Goal: Check status: Check status

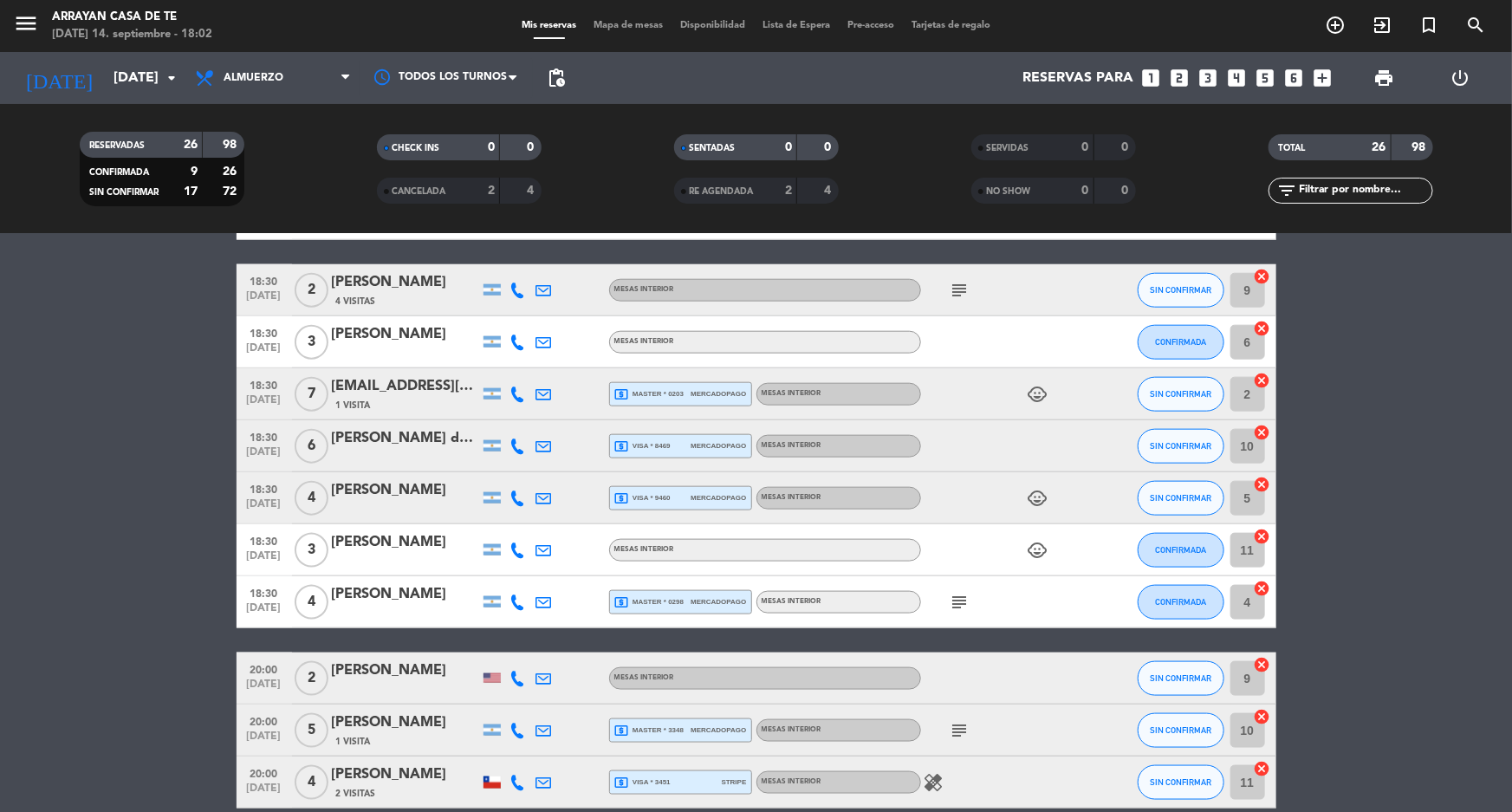
scroll to position [1024, 0]
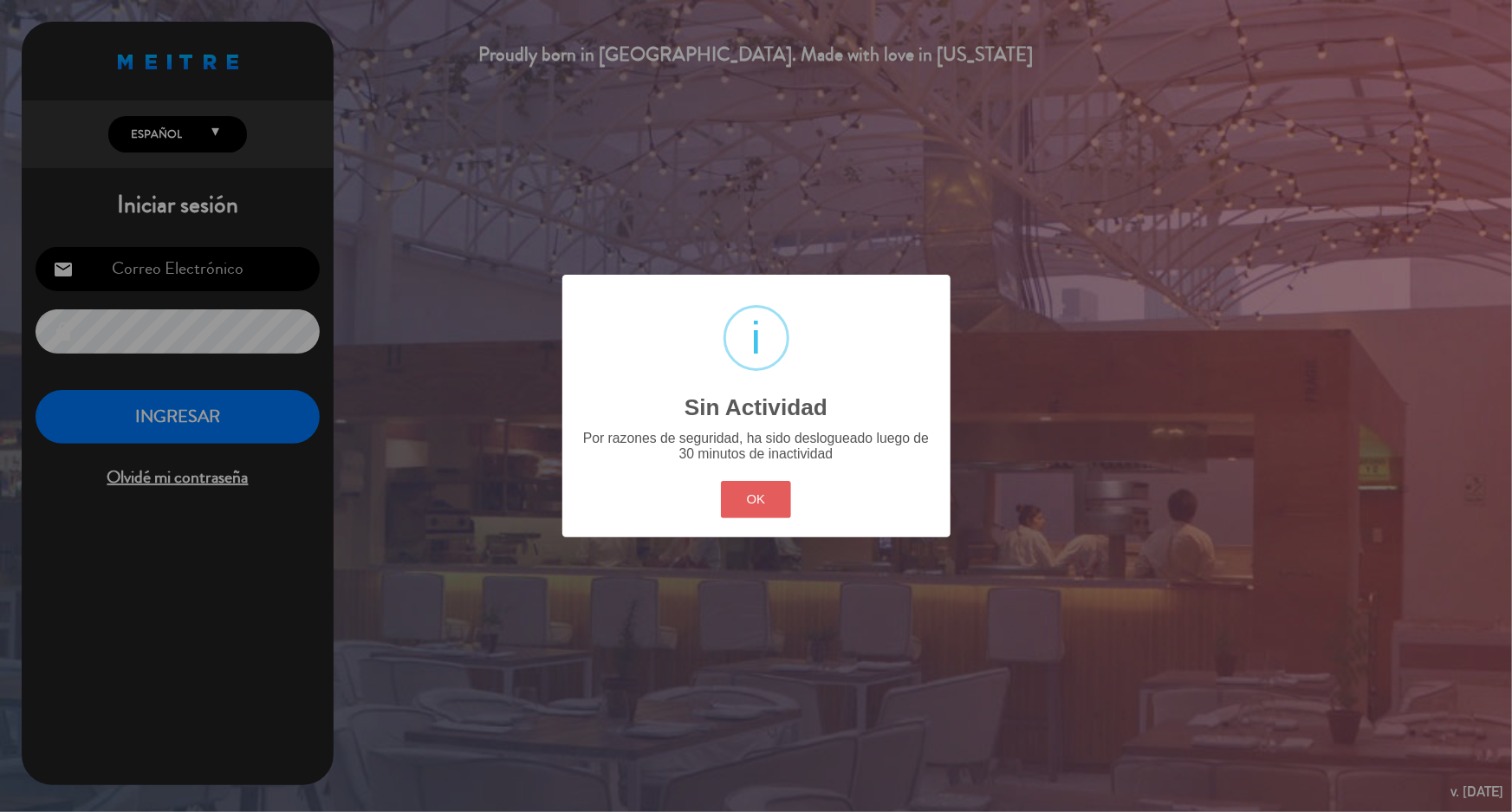
type input "[PERSON_NAME][EMAIL_ADDRESS][DOMAIN_NAME]"
click at [753, 489] on button "OK" at bounding box center [756, 499] width 70 height 37
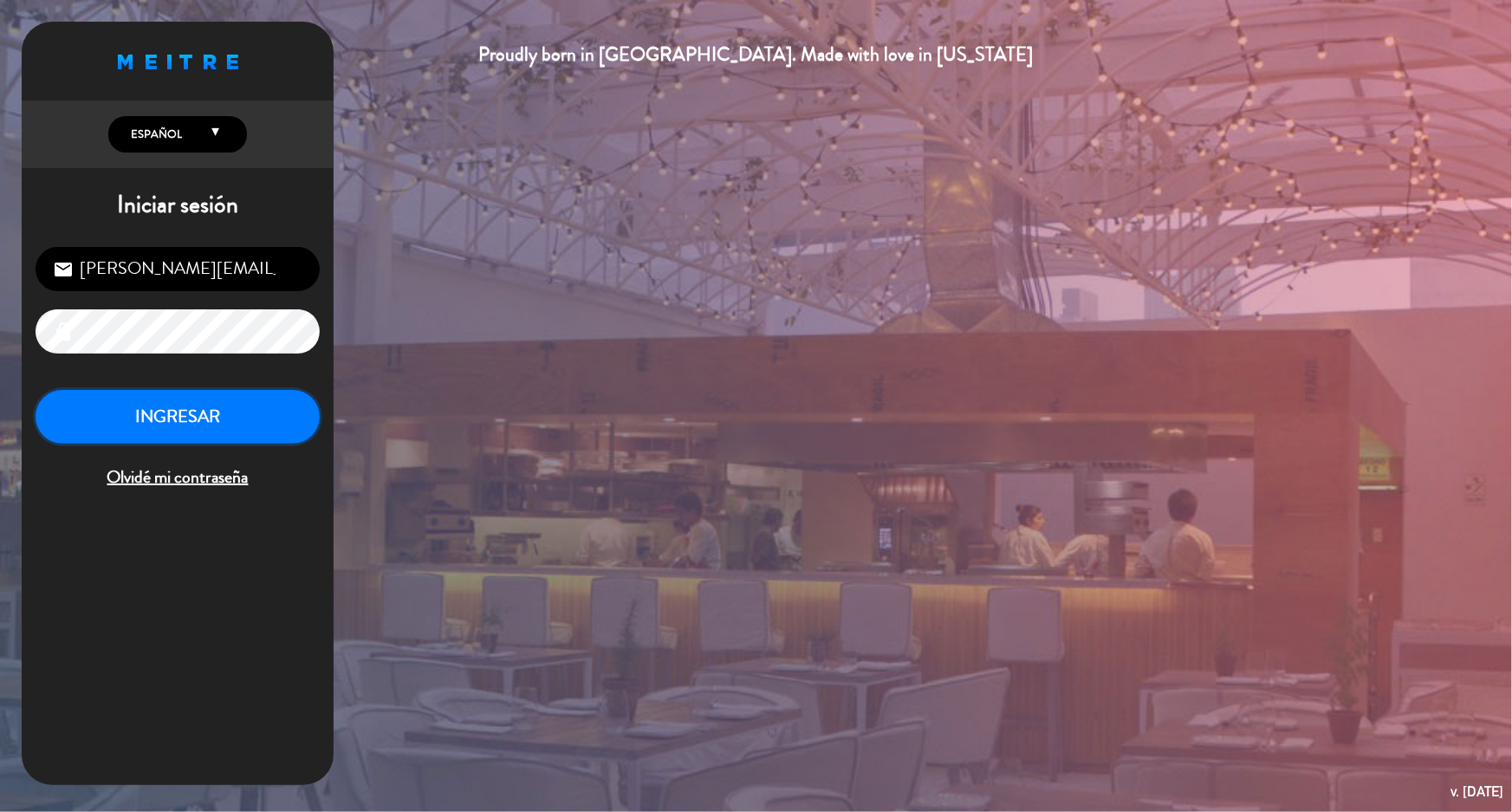
click at [214, 427] on button "INGRESAR" at bounding box center [177, 416] width 284 height 54
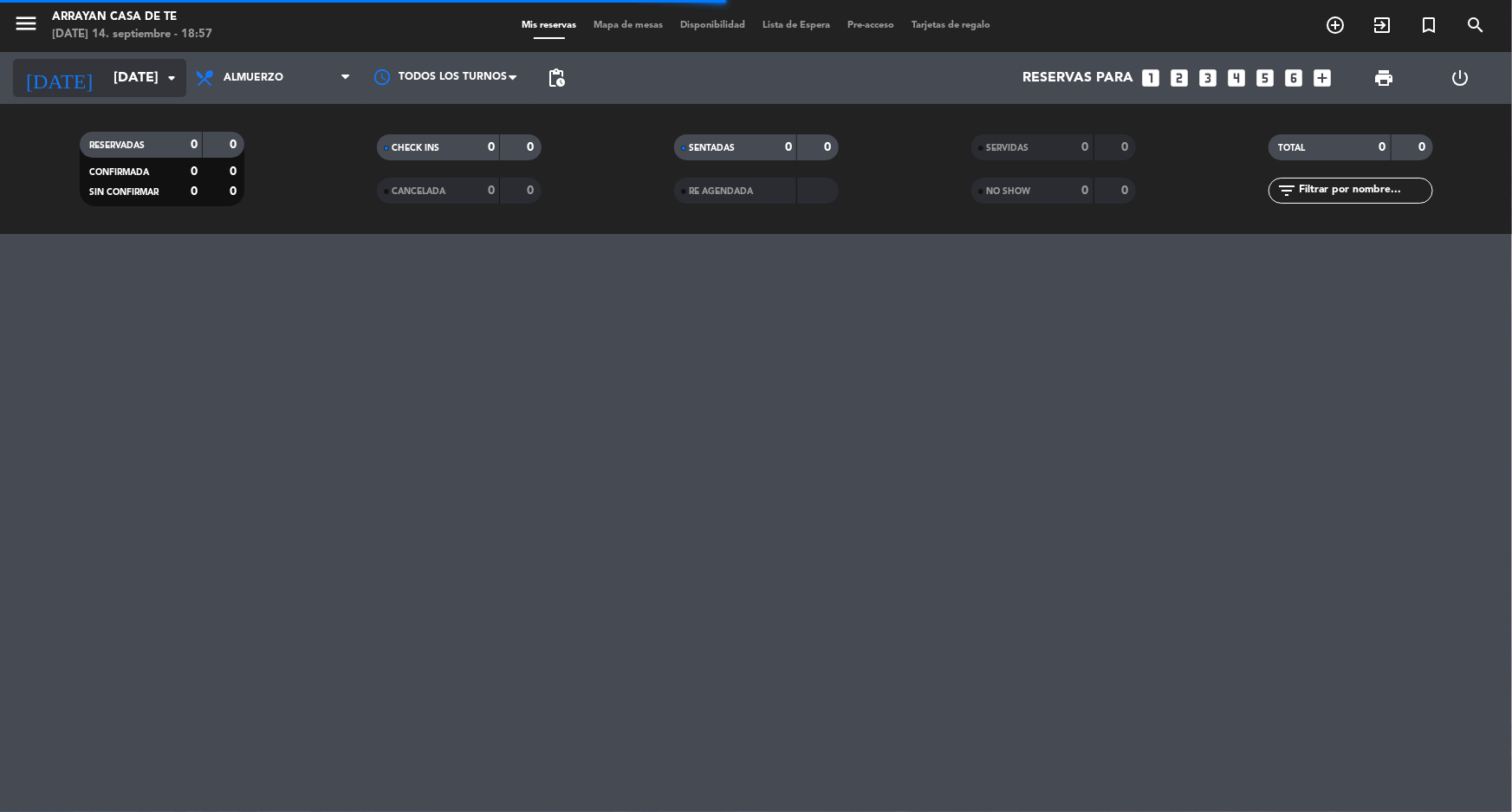
click at [105, 75] on input "[DATE]" at bounding box center [196, 79] width 182 height 34
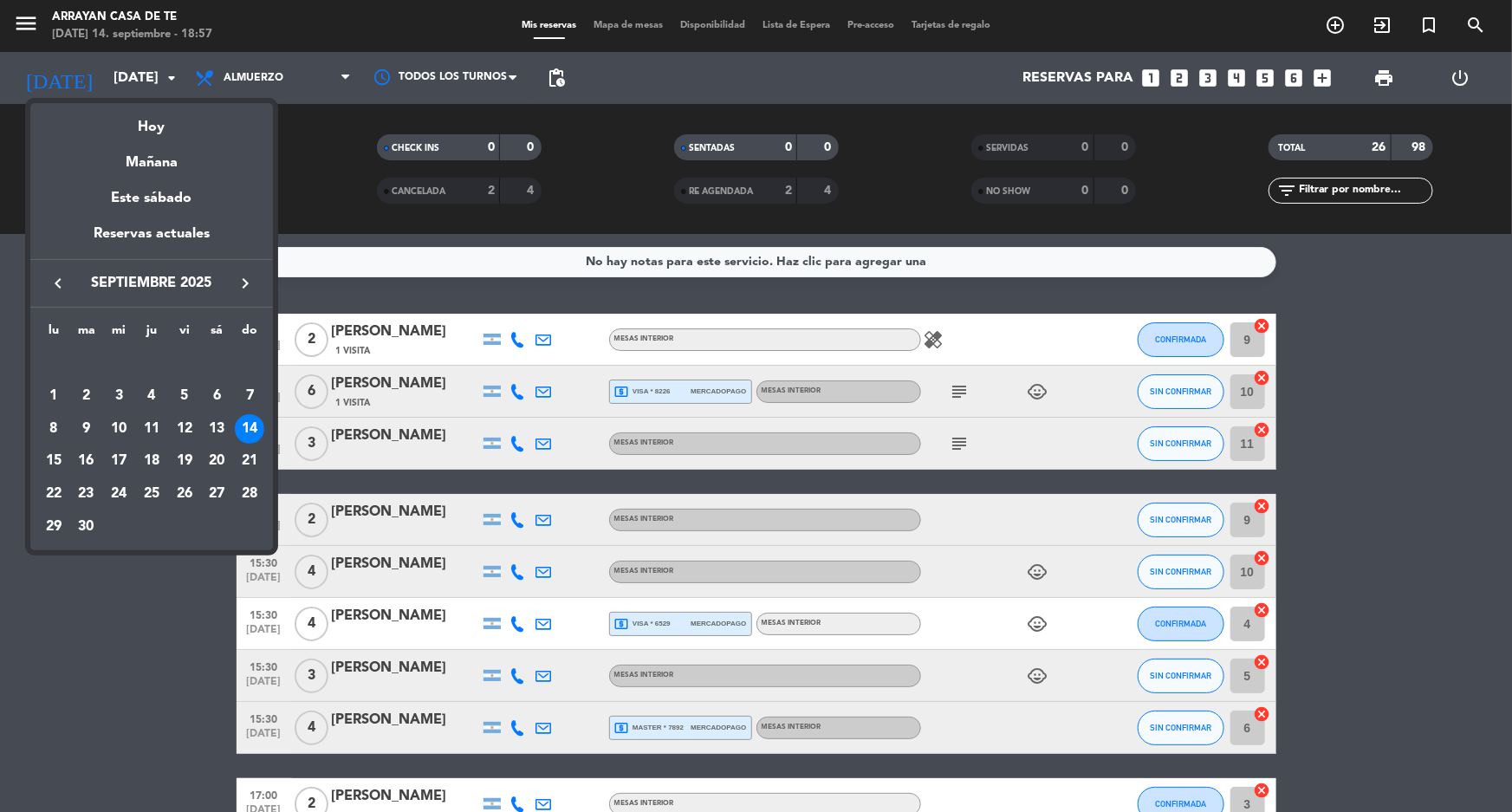
click at [195, 624] on div at bounding box center [756, 406] width 1512 height 812
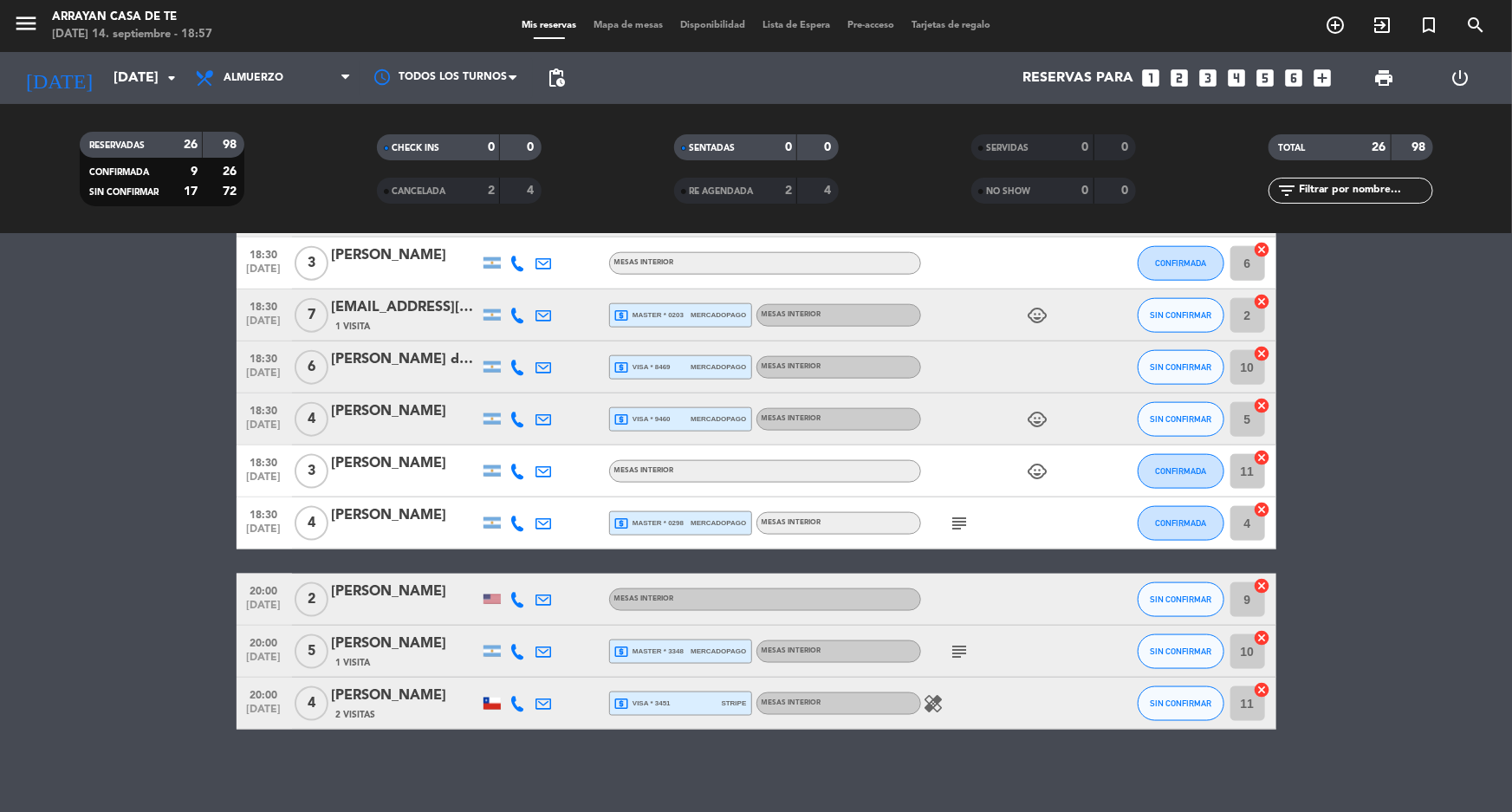
scroll to position [1036, 0]
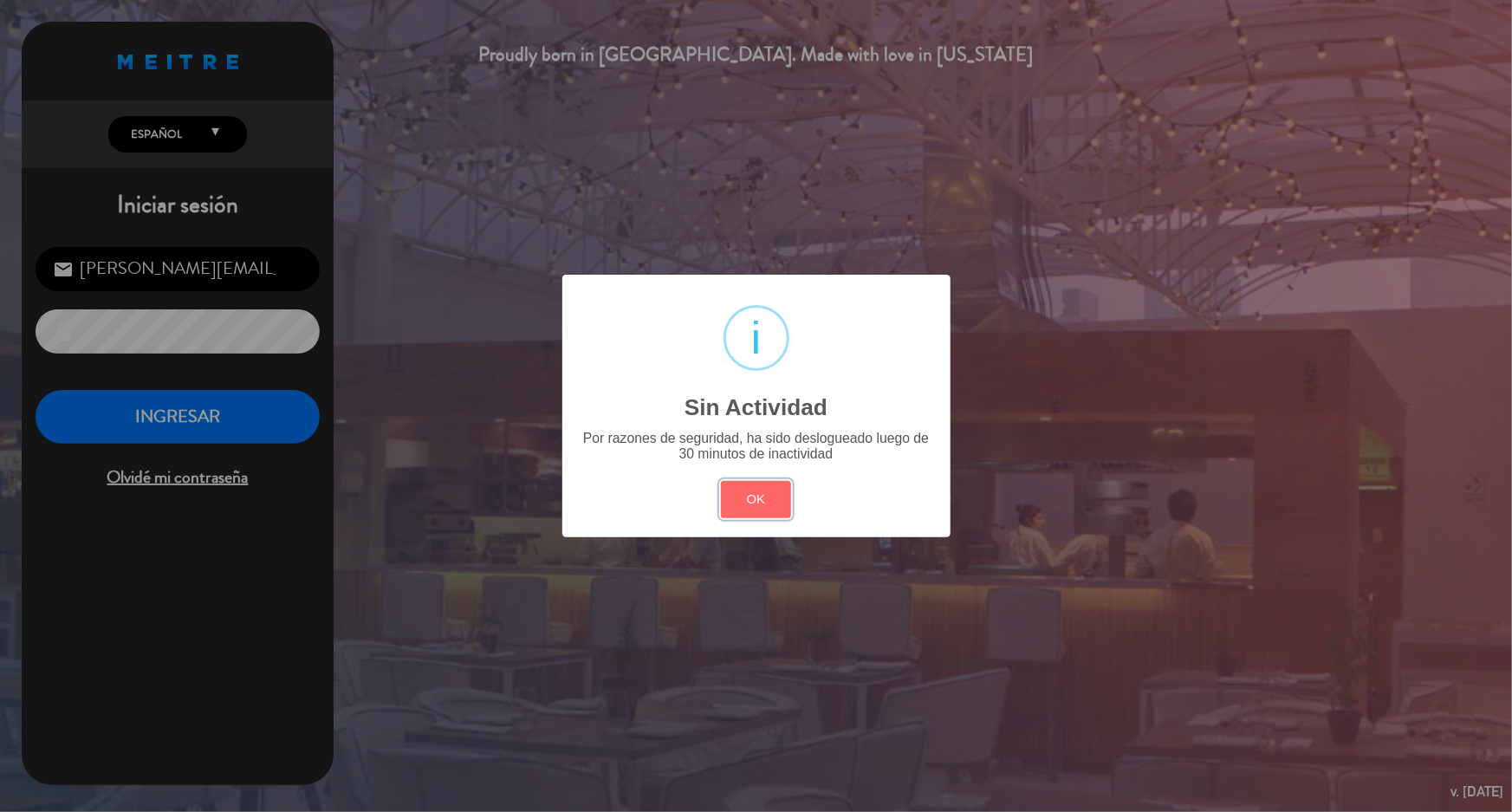
click at [741, 515] on button "OK" at bounding box center [756, 499] width 70 height 37
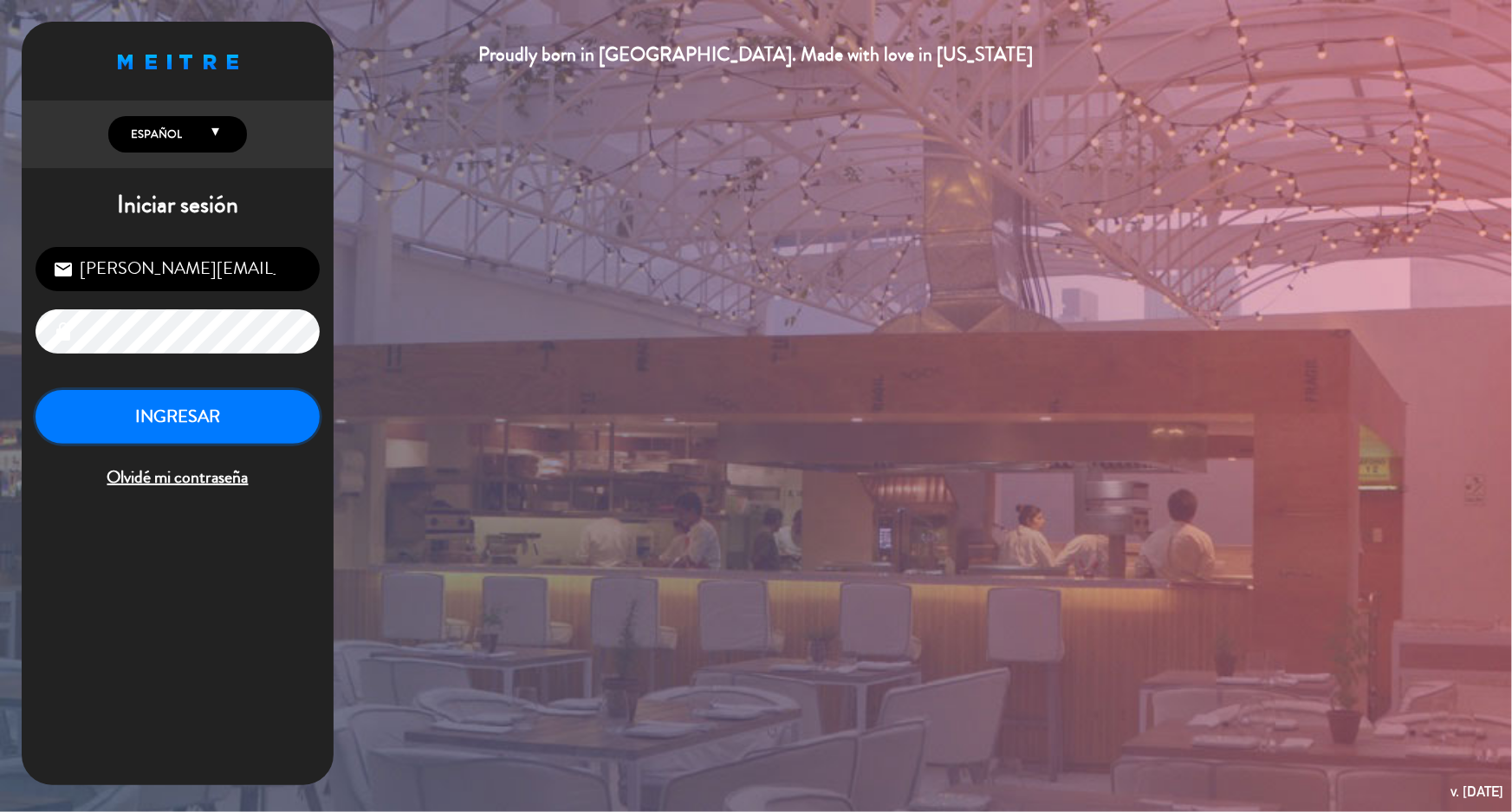
click at [162, 416] on button "INGRESAR" at bounding box center [177, 416] width 284 height 54
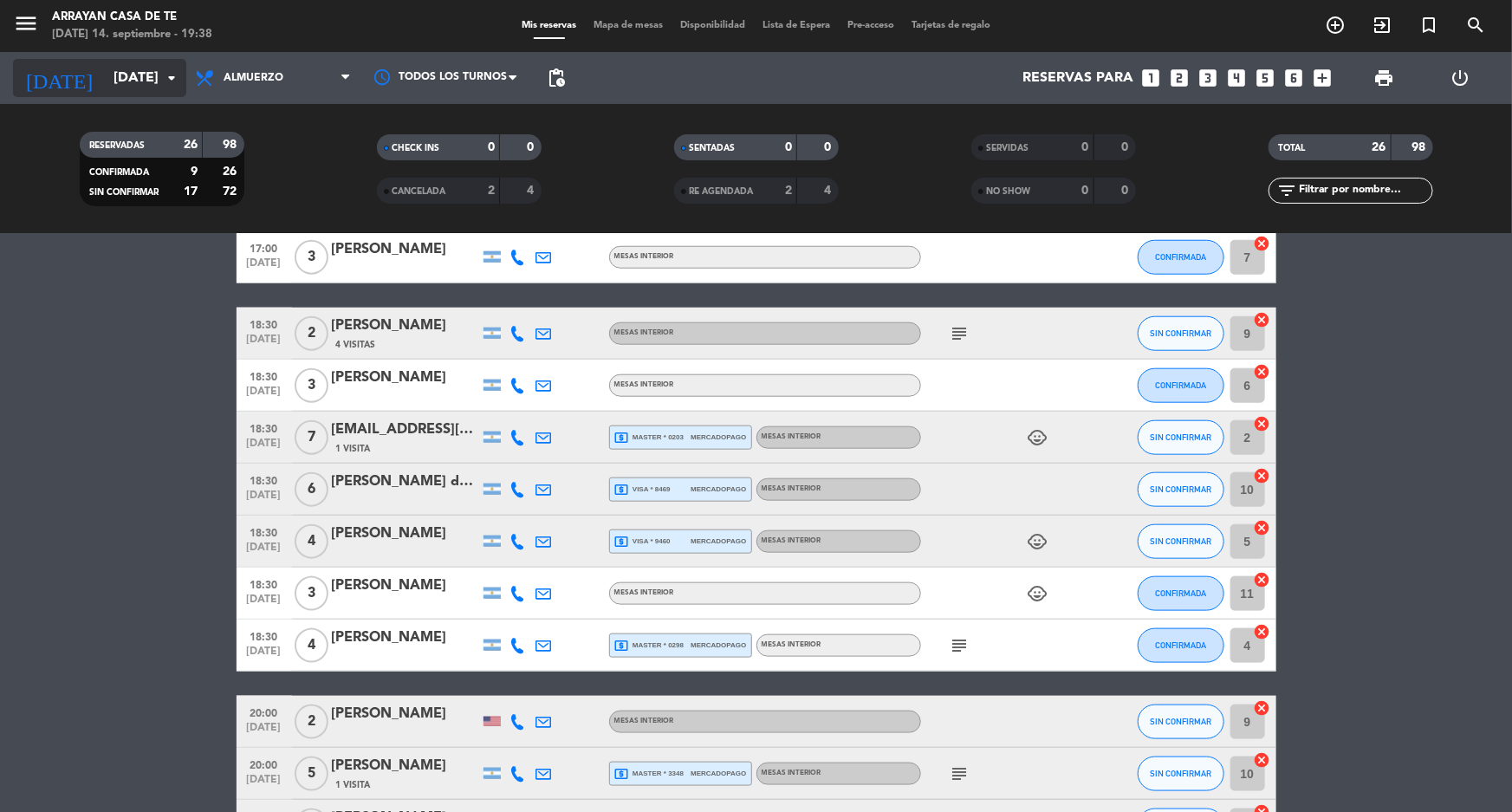
scroll to position [721, 0]
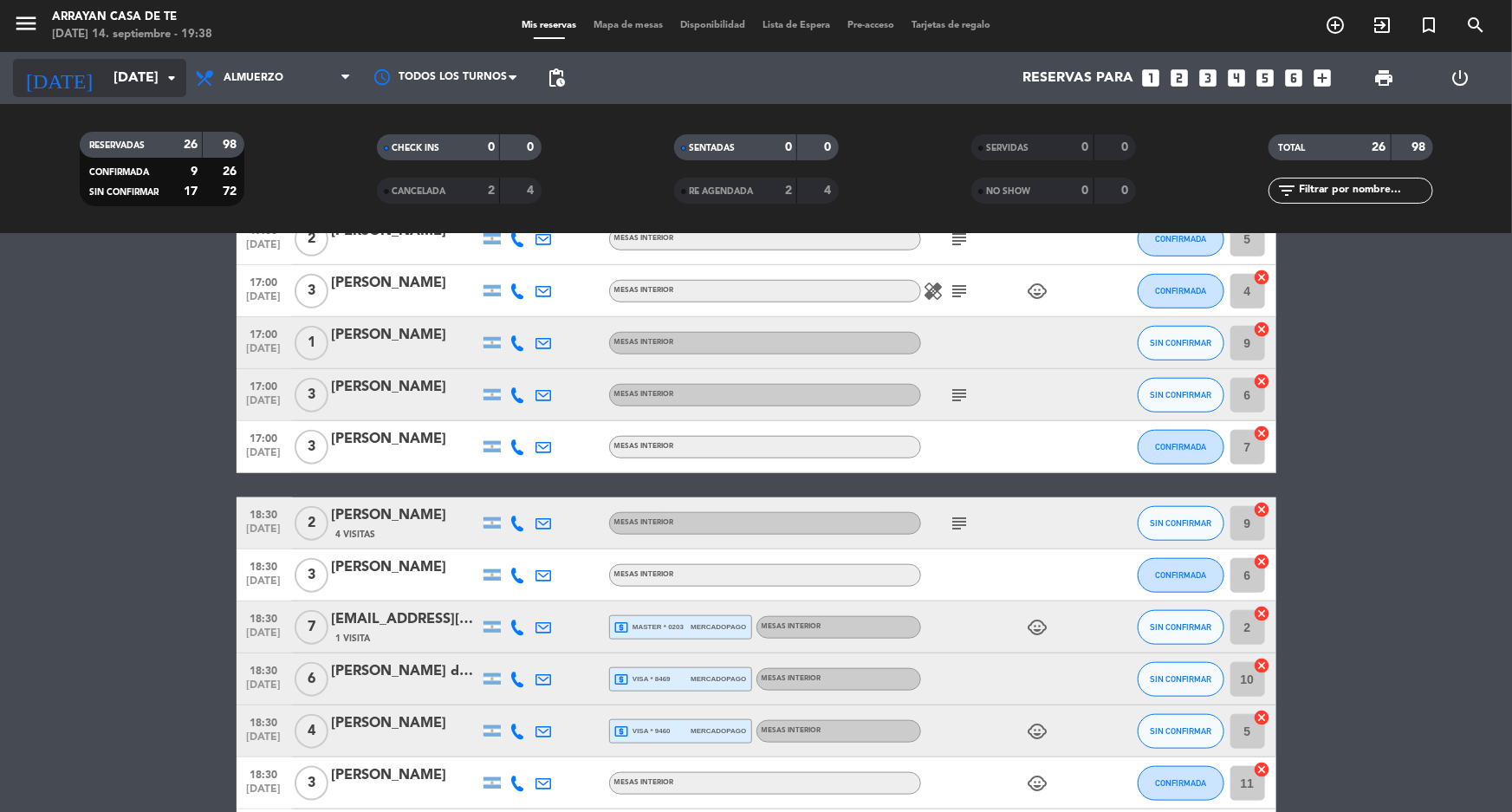
click at [157, 84] on input "[DATE]" at bounding box center [196, 79] width 182 height 34
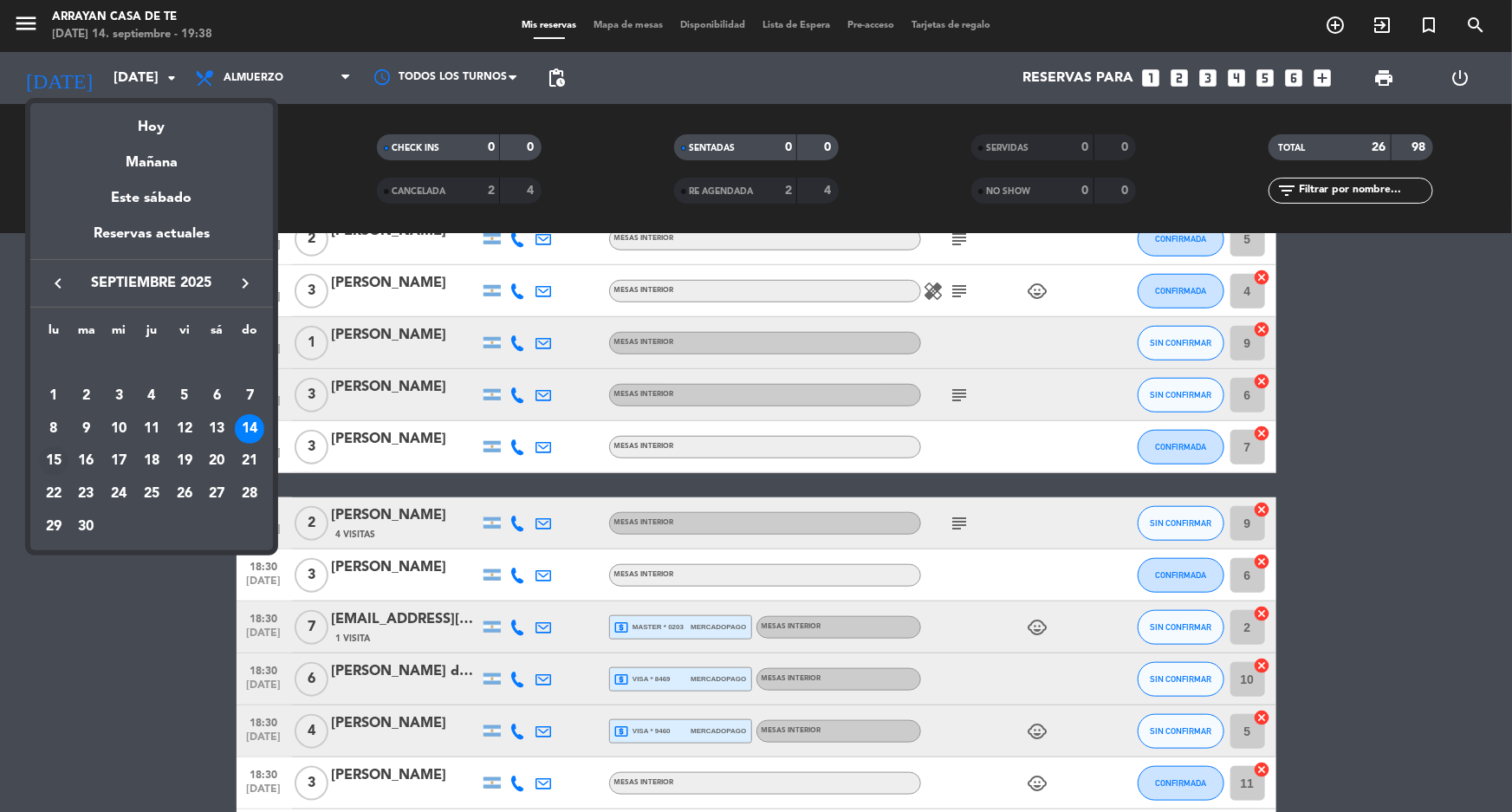
click at [57, 454] on div "15" at bounding box center [53, 461] width 29 height 29
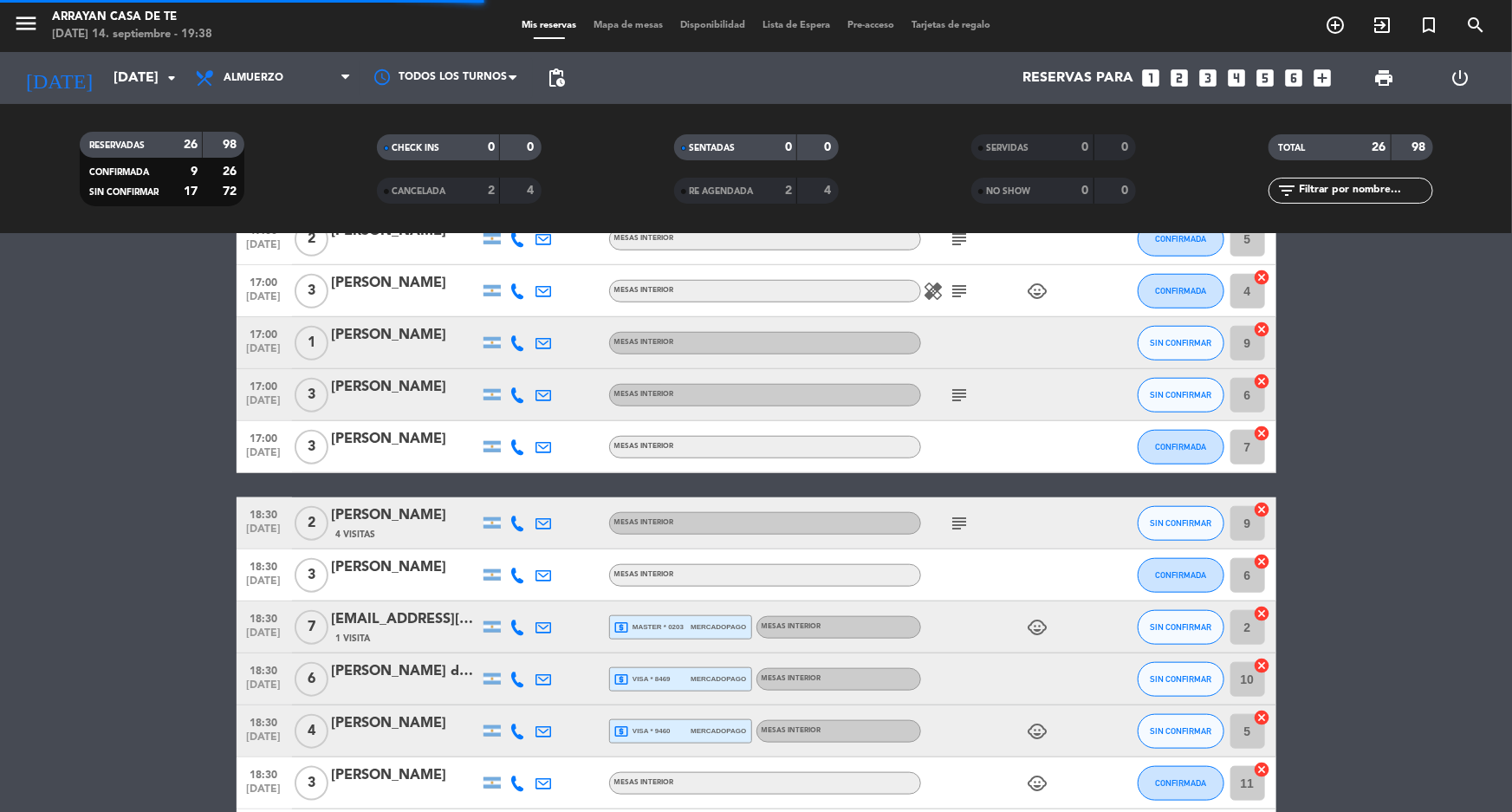
scroll to position [0, 0]
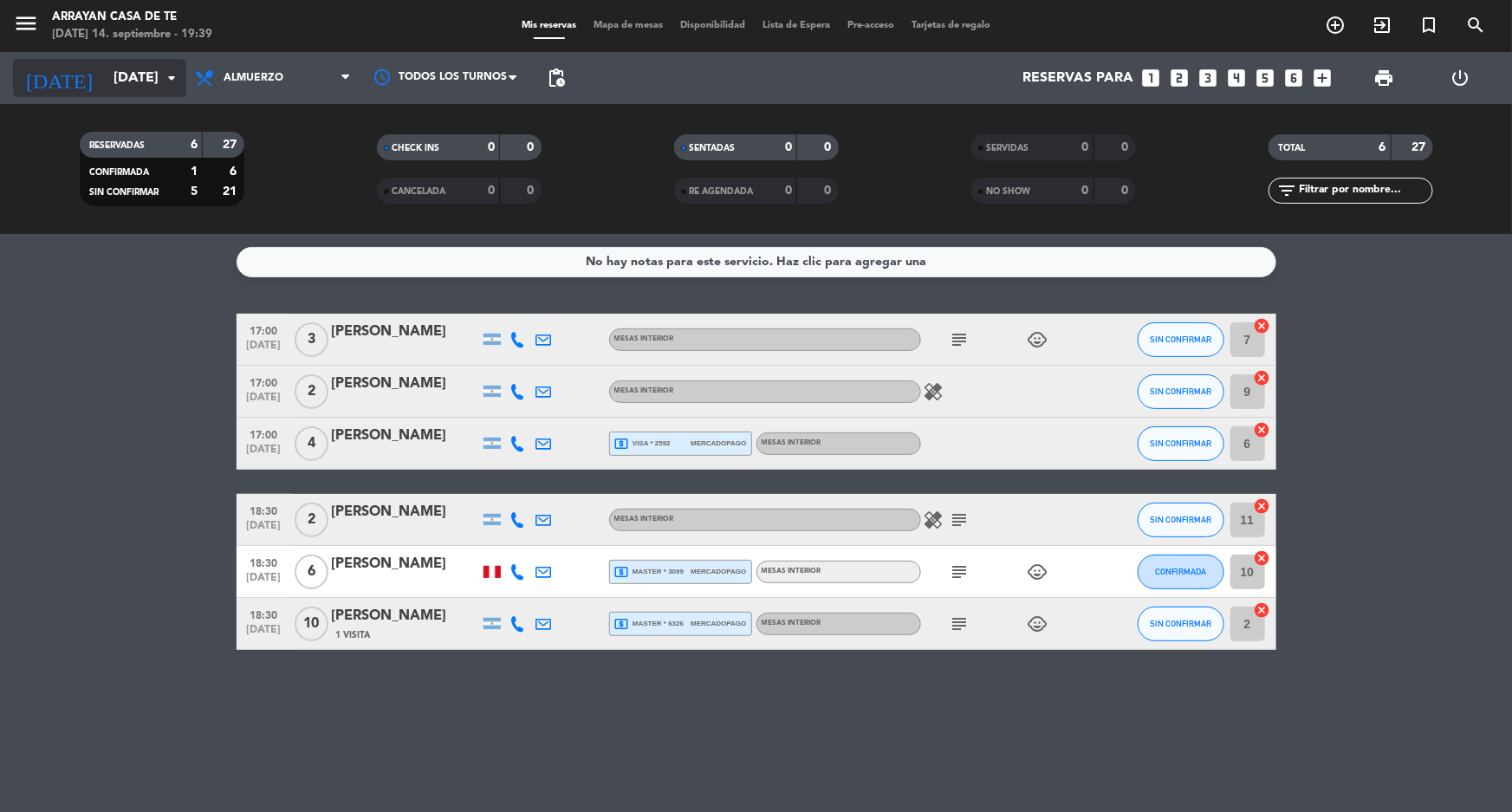
click at [132, 84] on input "[DATE]" at bounding box center [196, 79] width 182 height 34
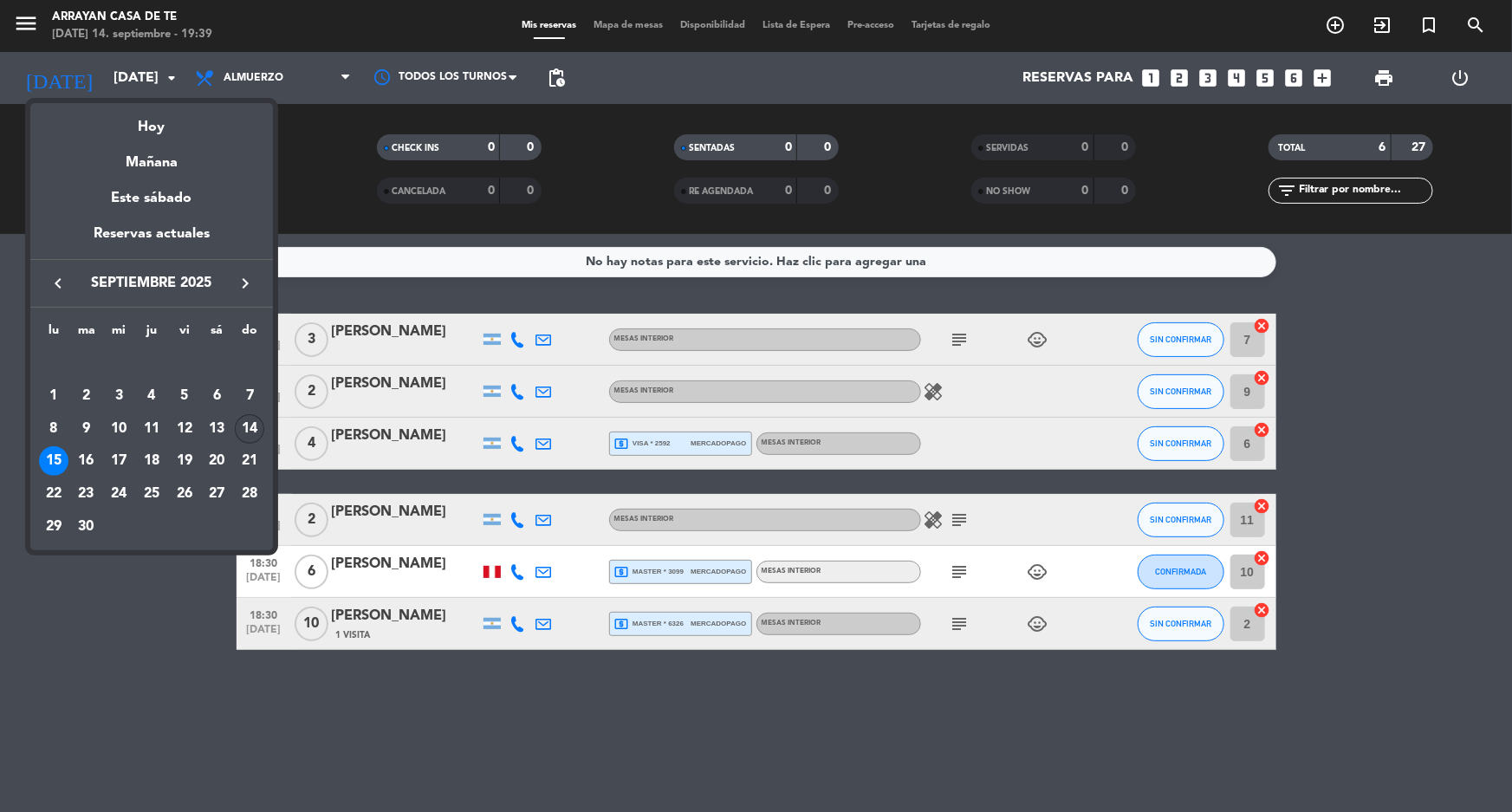
click at [249, 434] on div "14" at bounding box center [249, 429] width 29 height 29
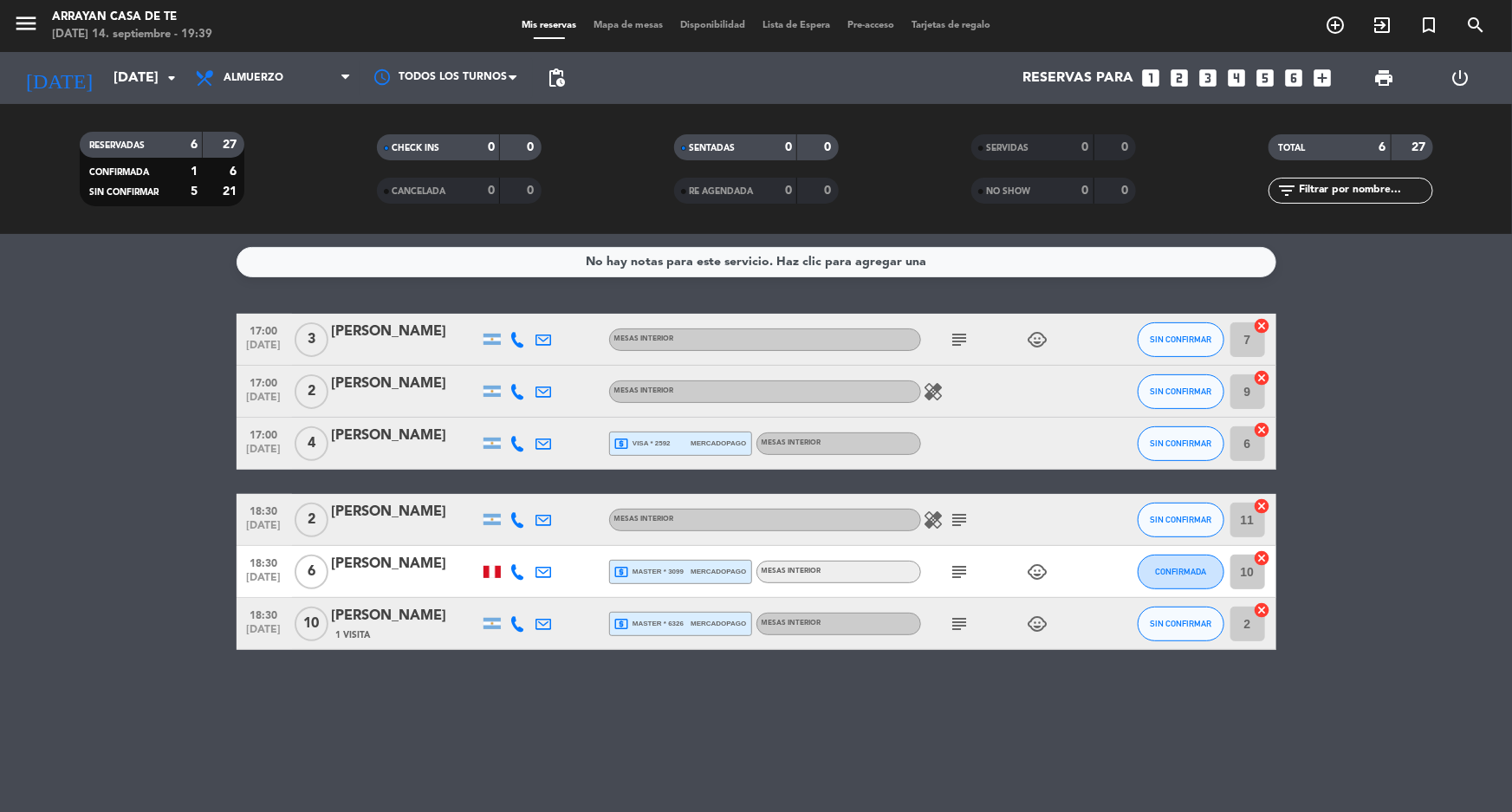
type input "[DATE]"
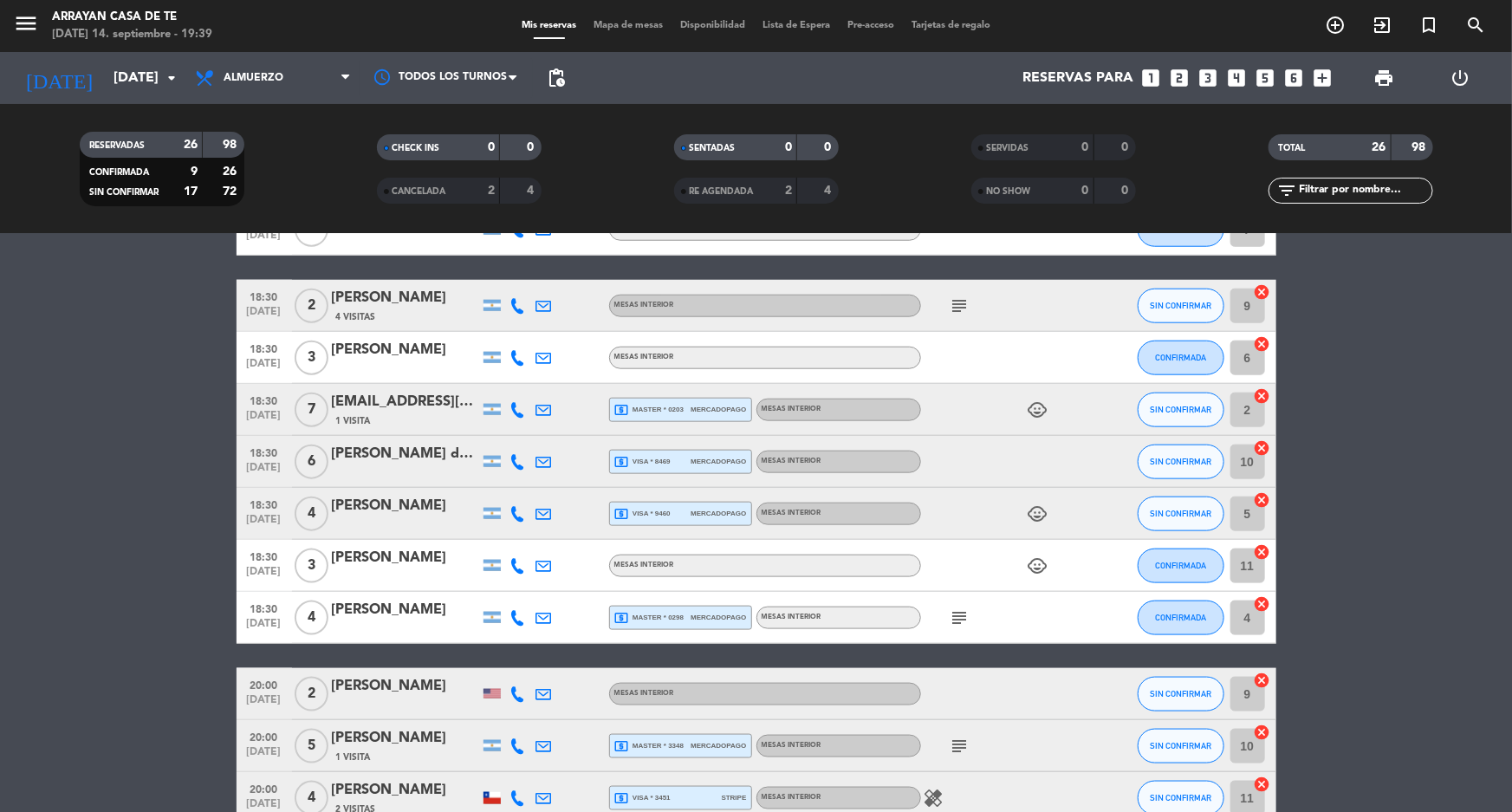
scroll to position [1036, 0]
